Goal: Information Seeking & Learning: Learn about a topic

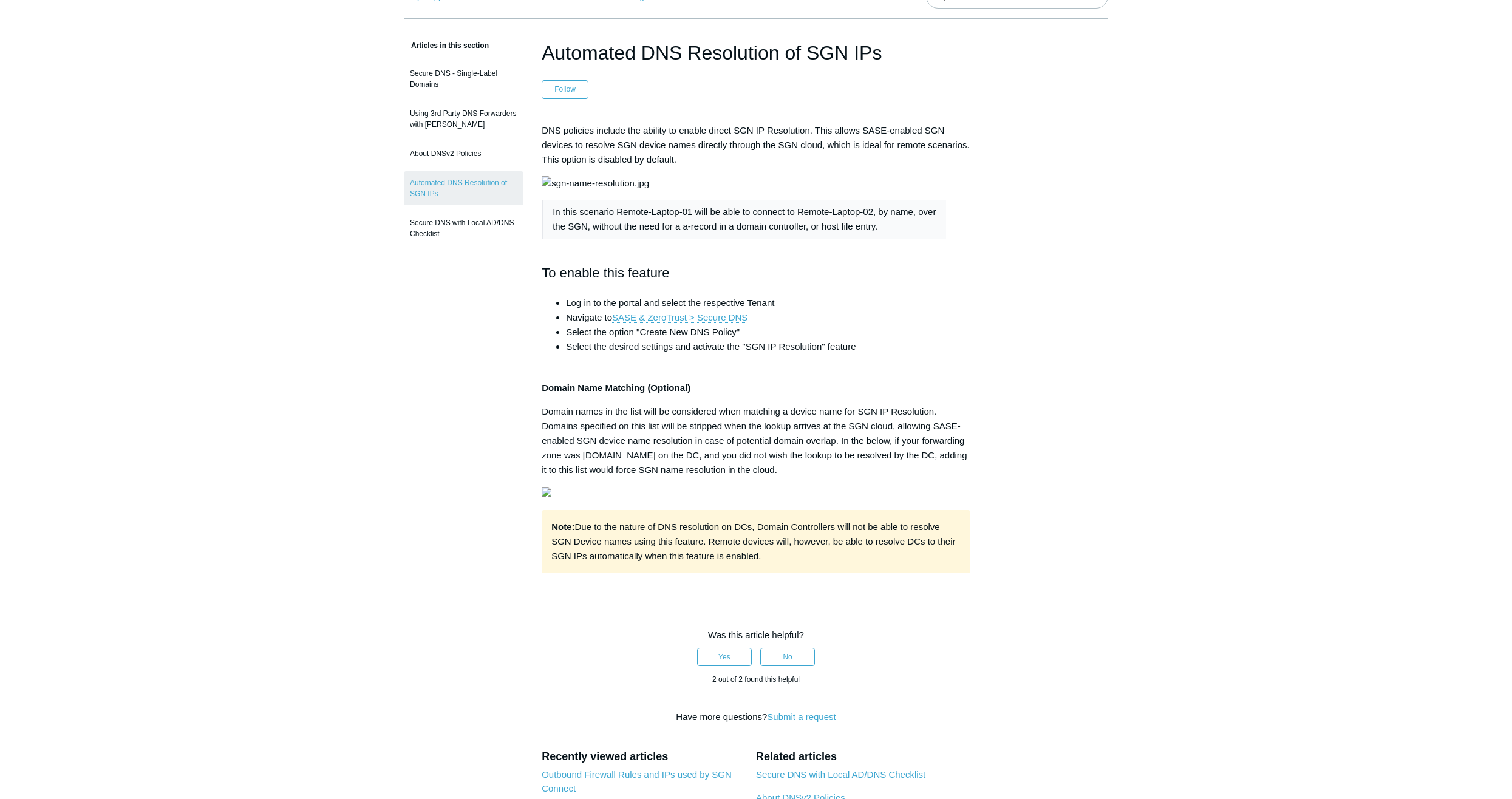
scroll to position [60, 0]
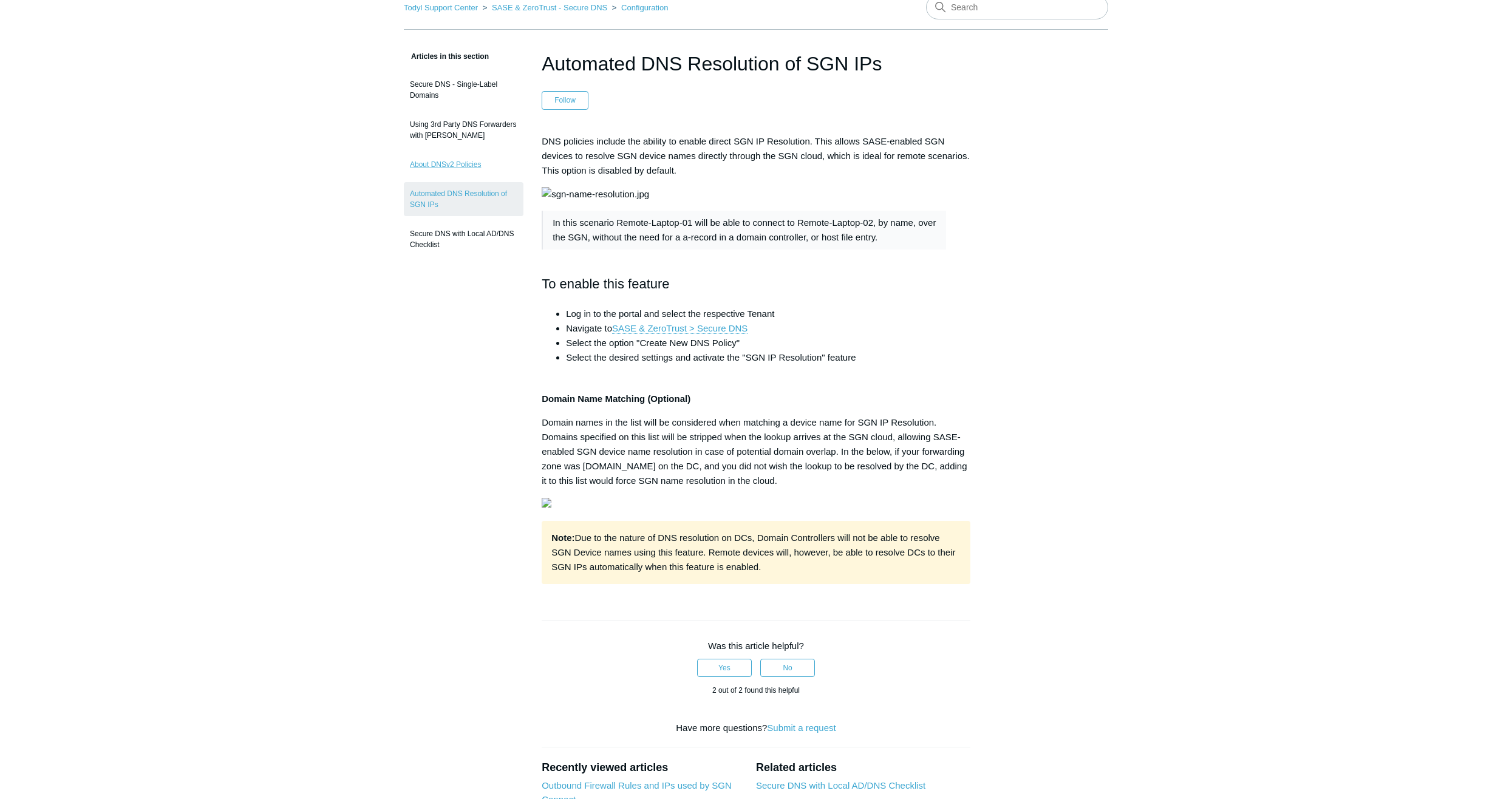
click at [467, 173] on link "About DNSv2 Policies" at bounding box center [464, 165] width 120 height 23
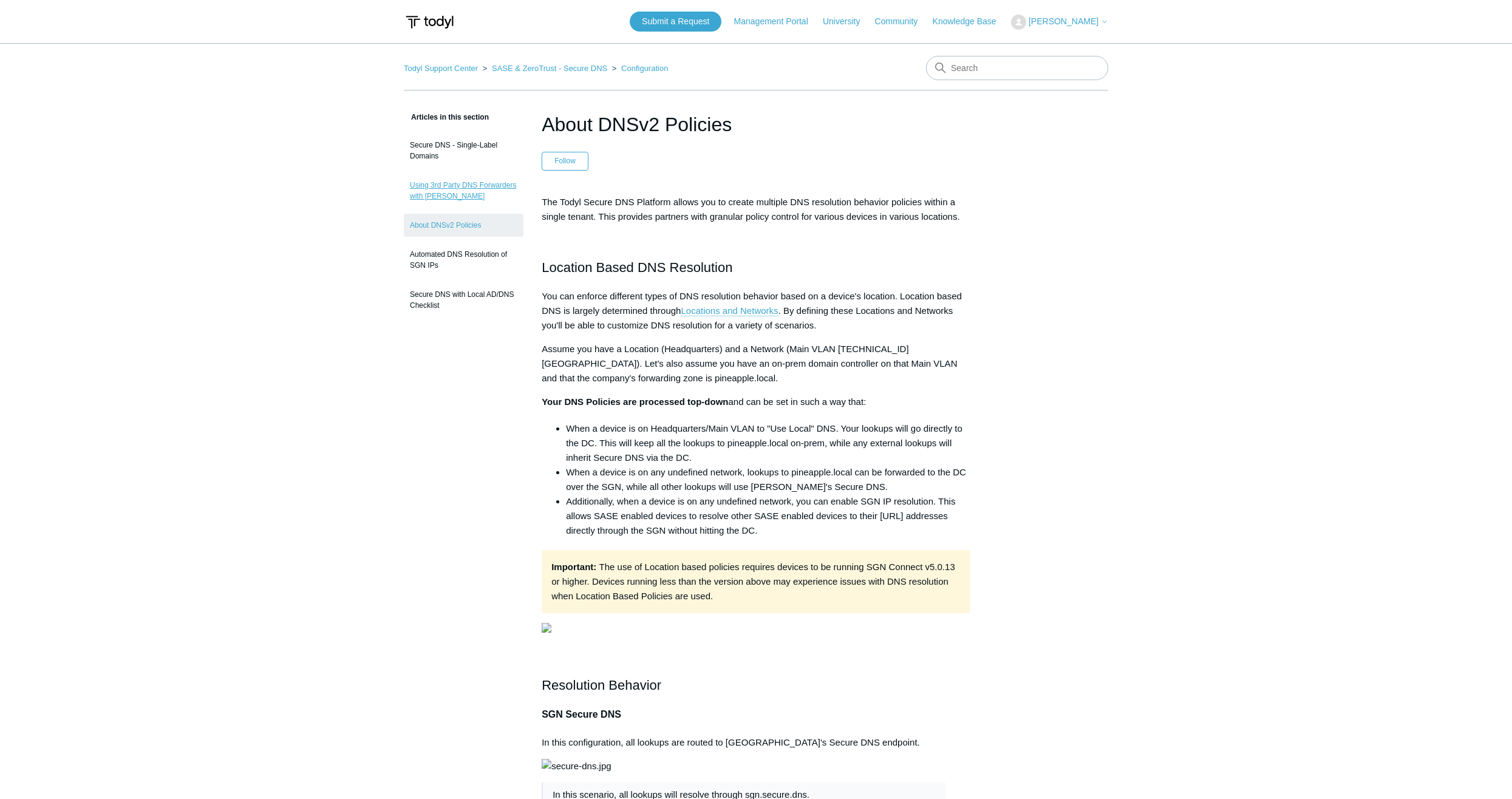
click at [469, 188] on link "Using 3rd Party DNS Forwarders with [PERSON_NAME]" at bounding box center [464, 190] width 120 height 34
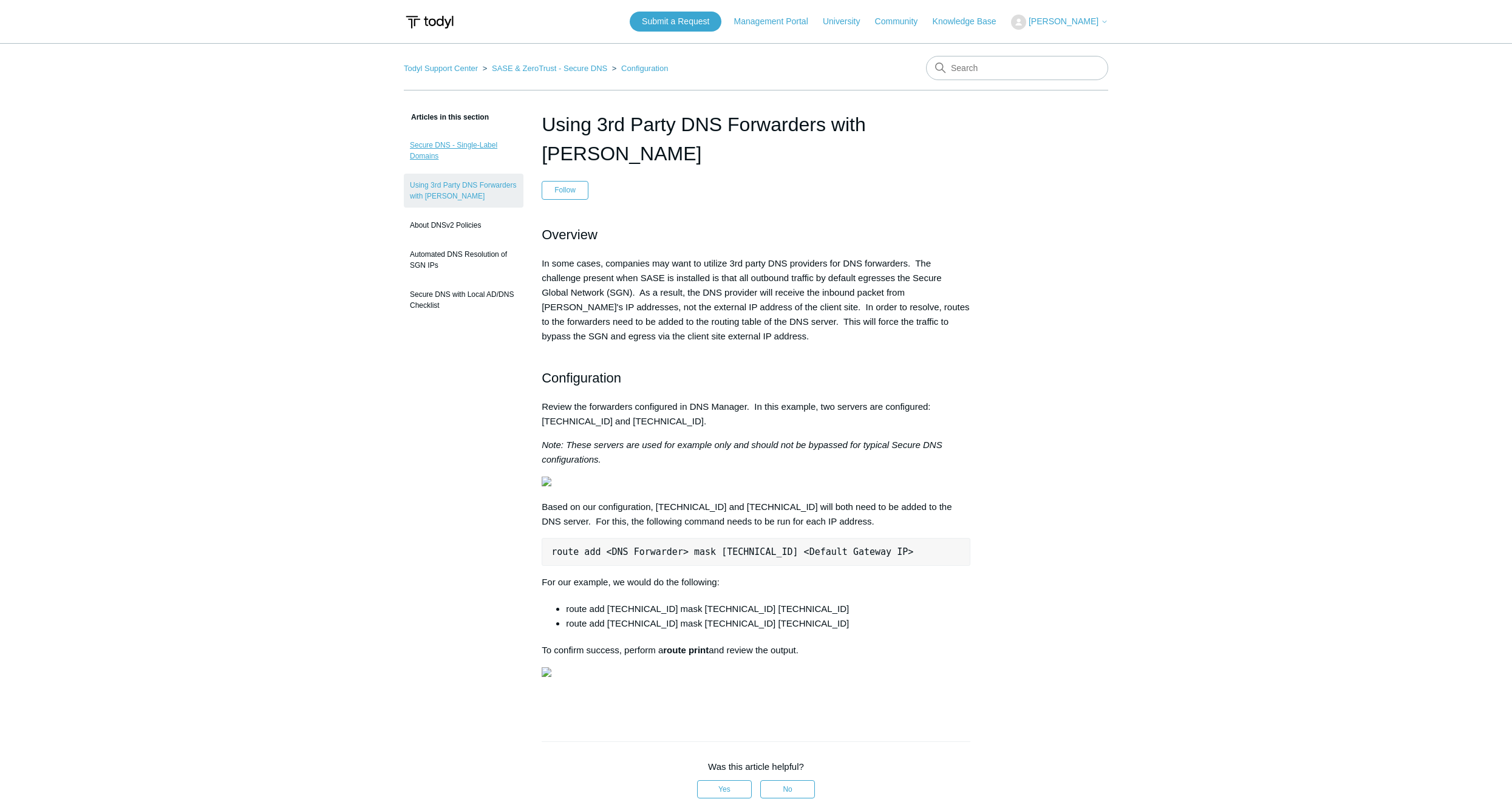
click at [450, 147] on link "Secure DNS - Single-Label Domains" at bounding box center [464, 150] width 120 height 34
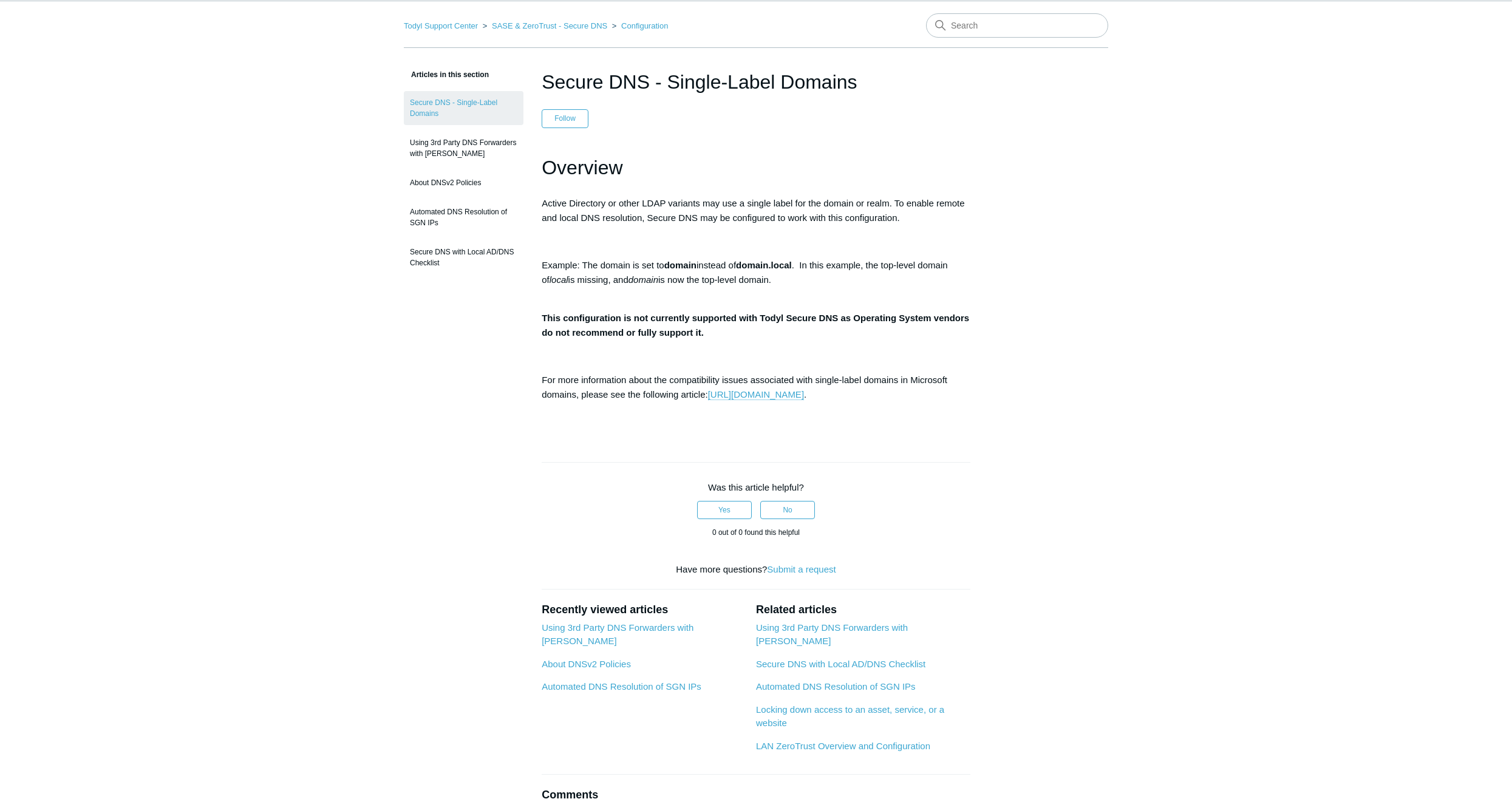
scroll to position [60, 0]
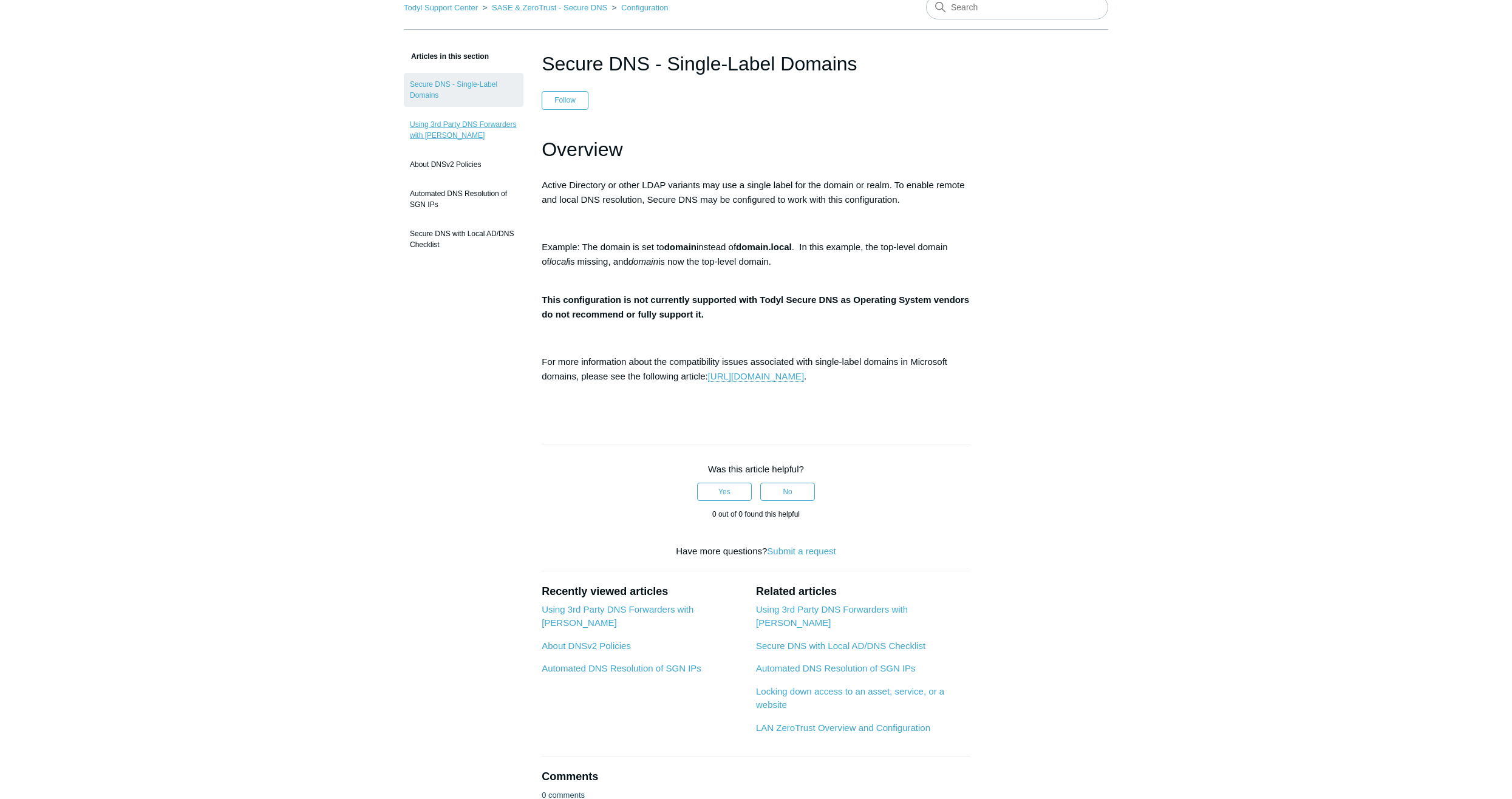
click at [480, 129] on link "Using 3rd Party DNS Forwarders with [PERSON_NAME]" at bounding box center [464, 129] width 120 height 34
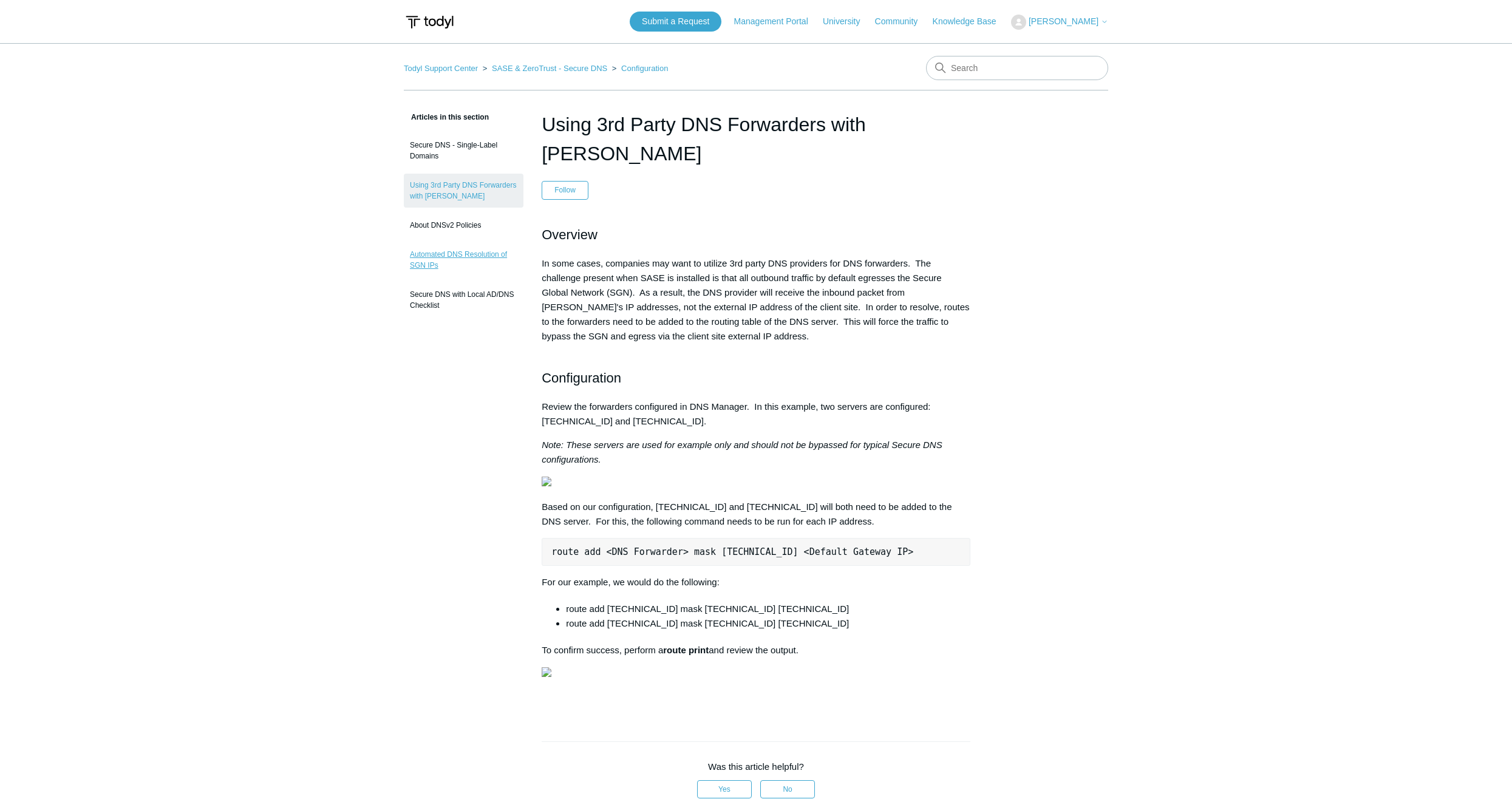
click at [459, 258] on link "Automated DNS Resolution of SGN IPs" at bounding box center [464, 259] width 120 height 34
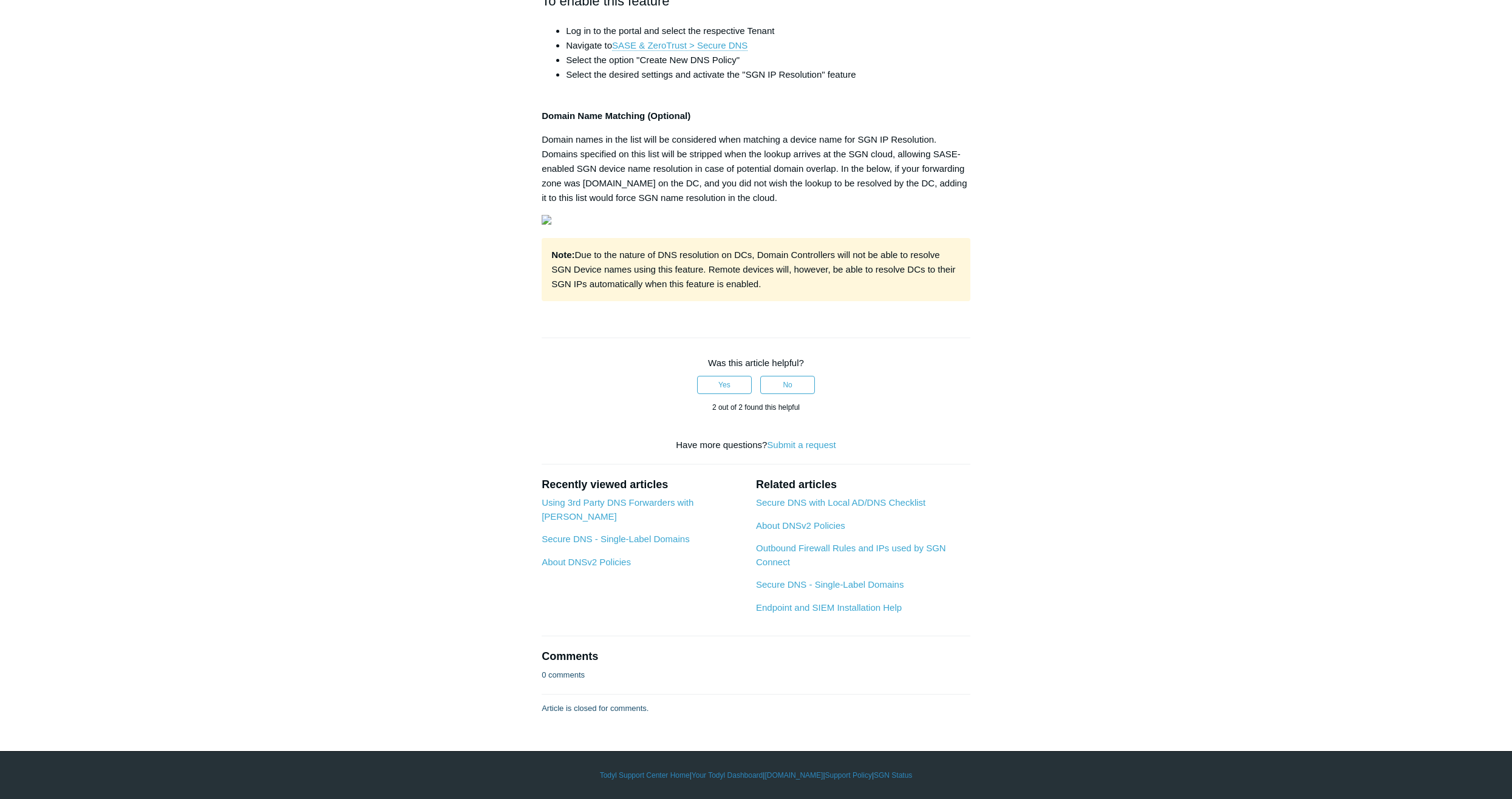
scroll to position [512, 0]
click at [826, 548] on link "Outbound Firewall Rules and IPs used by SGN Connect" at bounding box center [851, 555] width 190 height 24
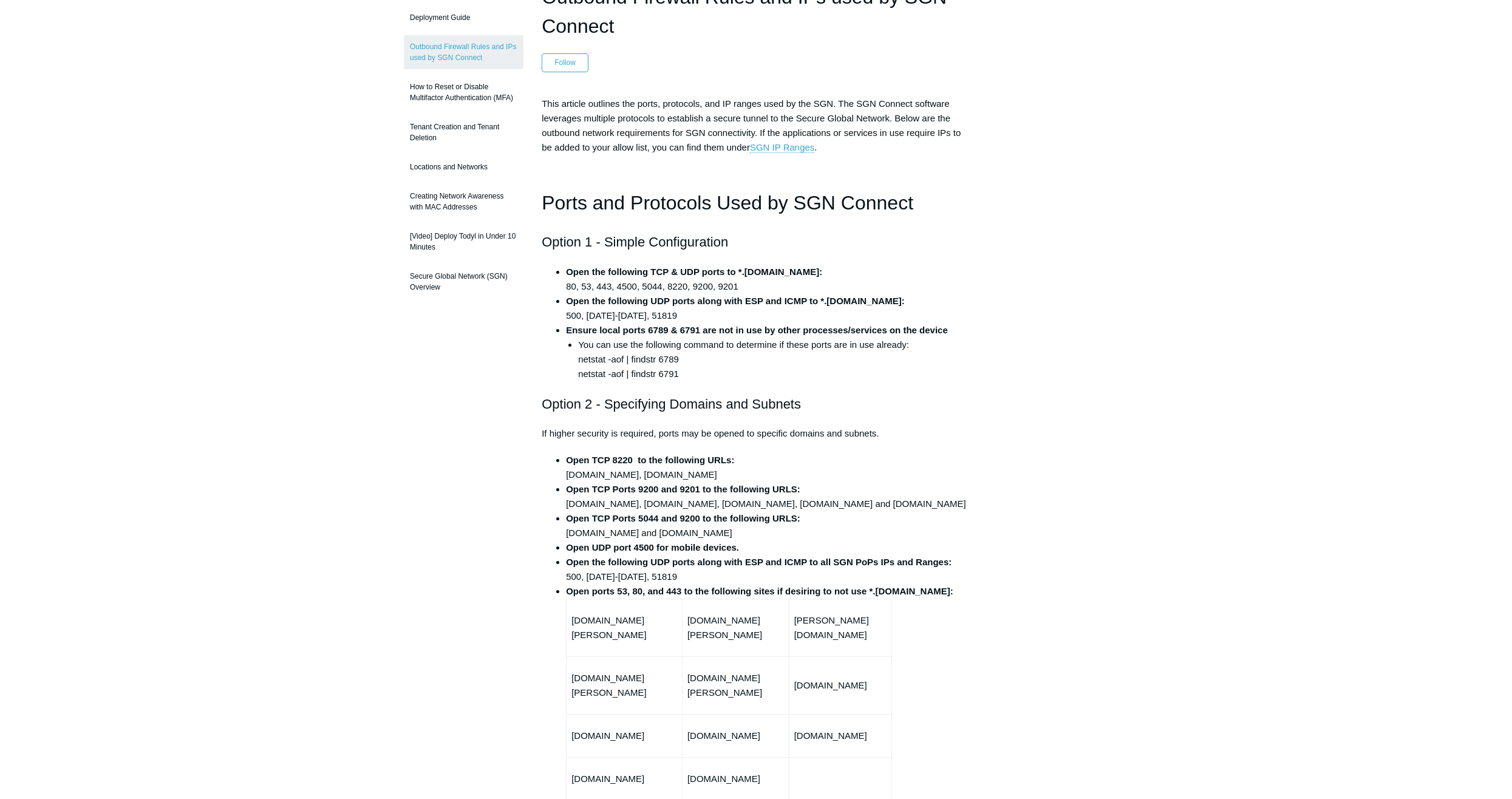
scroll to position [122, 0]
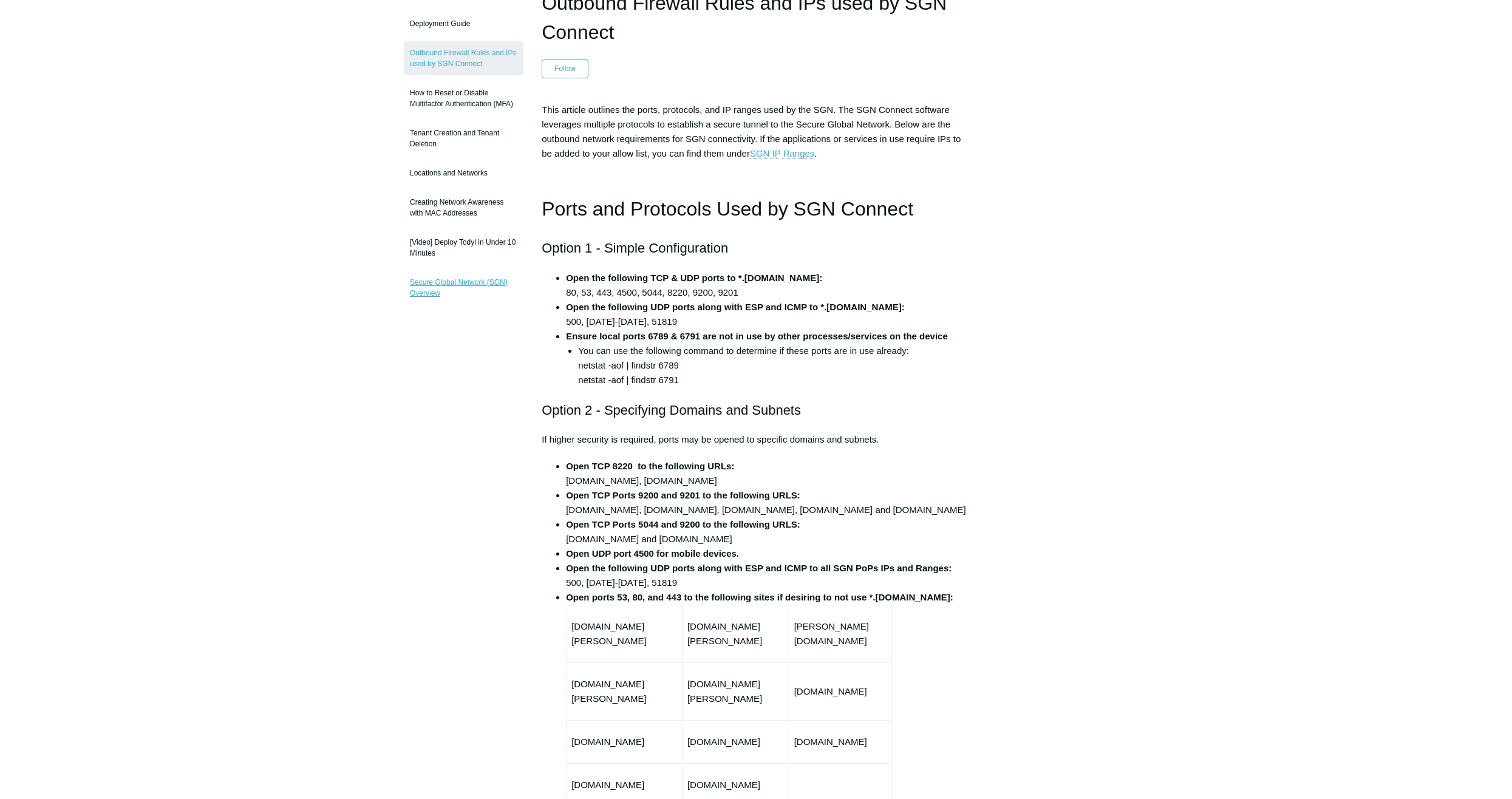
click at [460, 284] on link "Secure Global Network (SGN) Overview" at bounding box center [464, 287] width 120 height 34
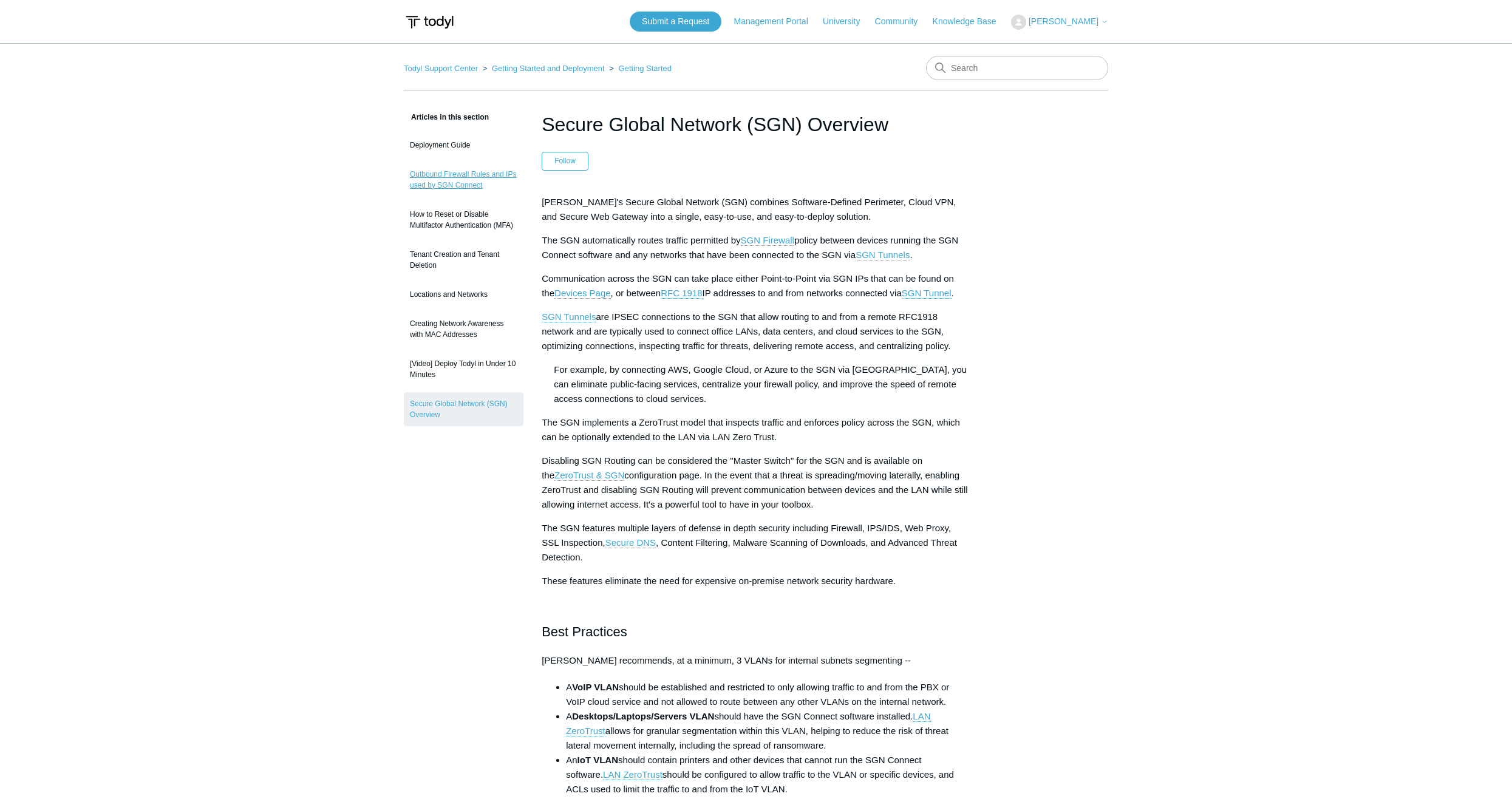
click at [472, 185] on link "Outbound Firewall Rules and IPs used by SGN Connect" at bounding box center [464, 180] width 120 height 34
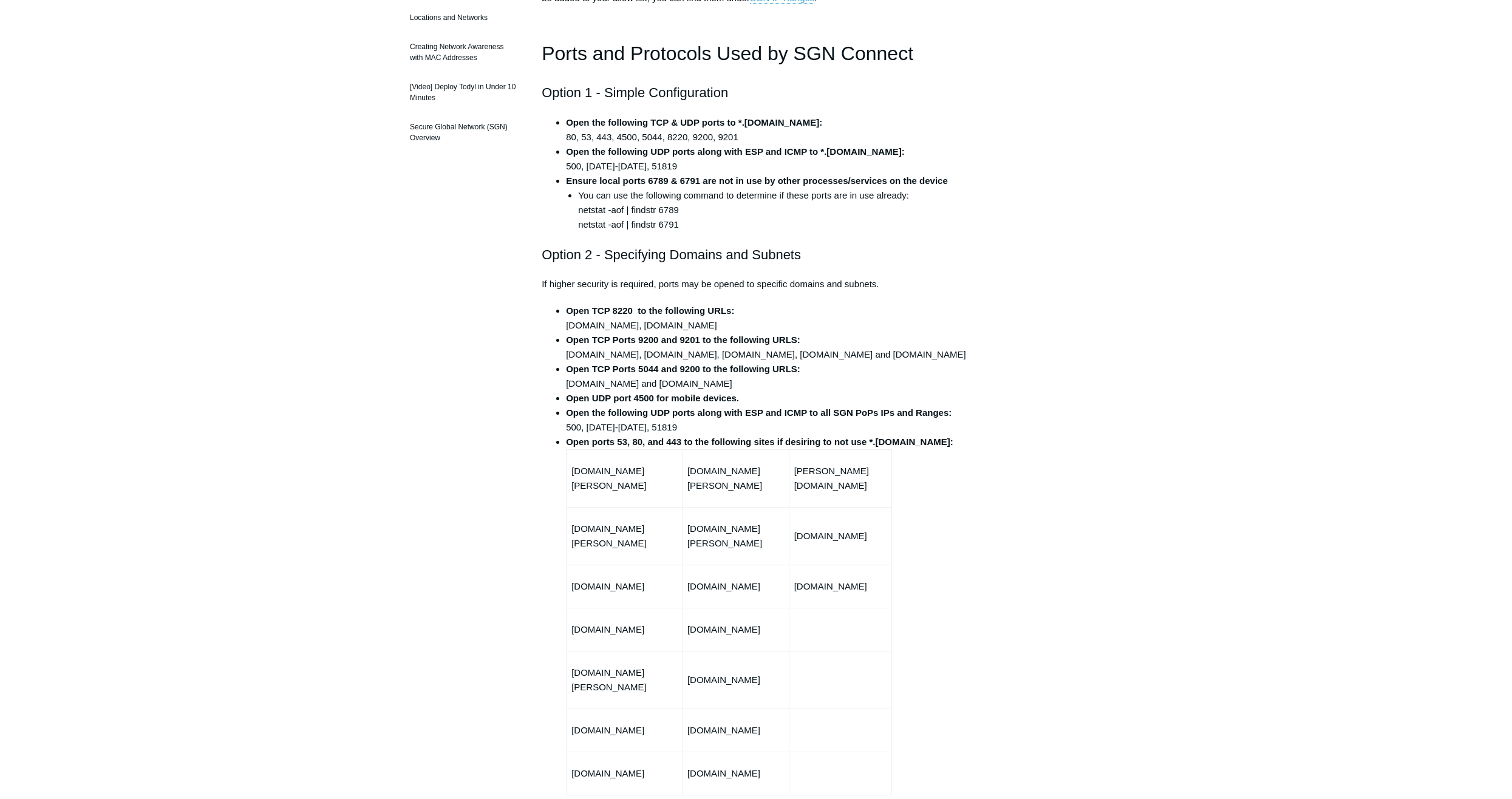
scroll to position [278, 0]
